Goal: Task Accomplishment & Management: Complete application form

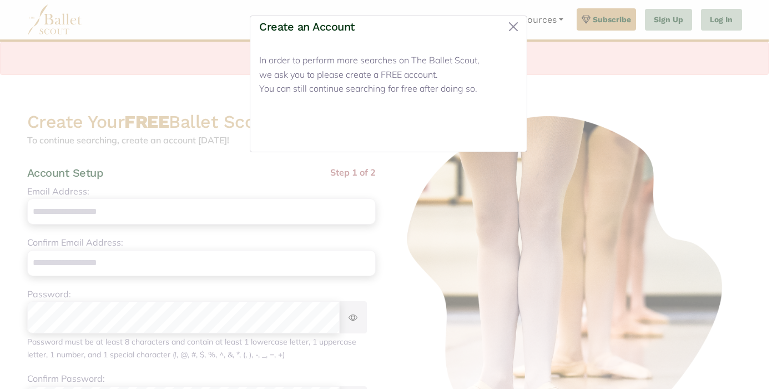
click at [492, 143] on button "Close" at bounding box center [497, 130] width 42 height 26
click at [512, 36] on button "Close" at bounding box center [514, 27] width 18 height 18
click at [501, 143] on button "Close" at bounding box center [497, 130] width 42 height 26
